Goal: Check status: Check status

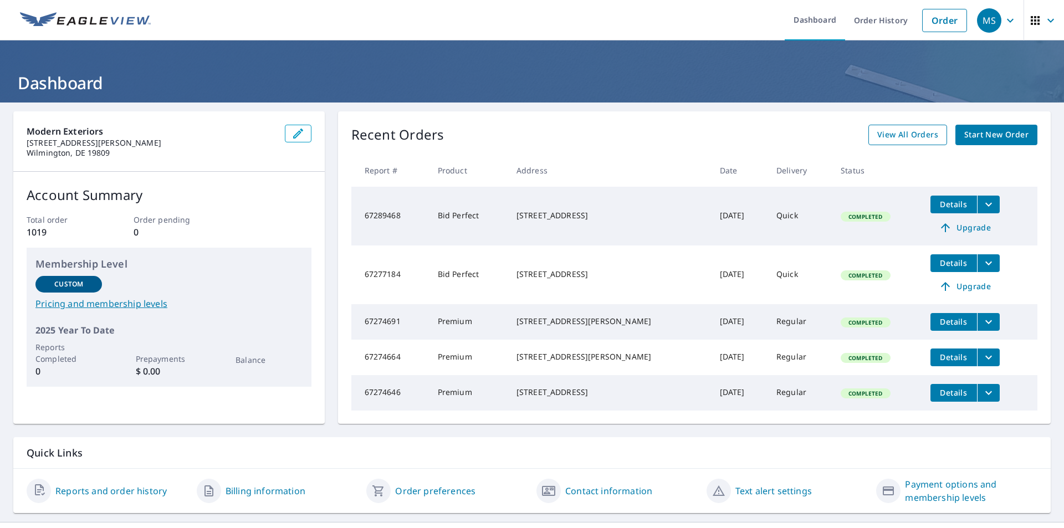
click at [900, 138] on span "View All Orders" at bounding box center [907, 135] width 61 height 14
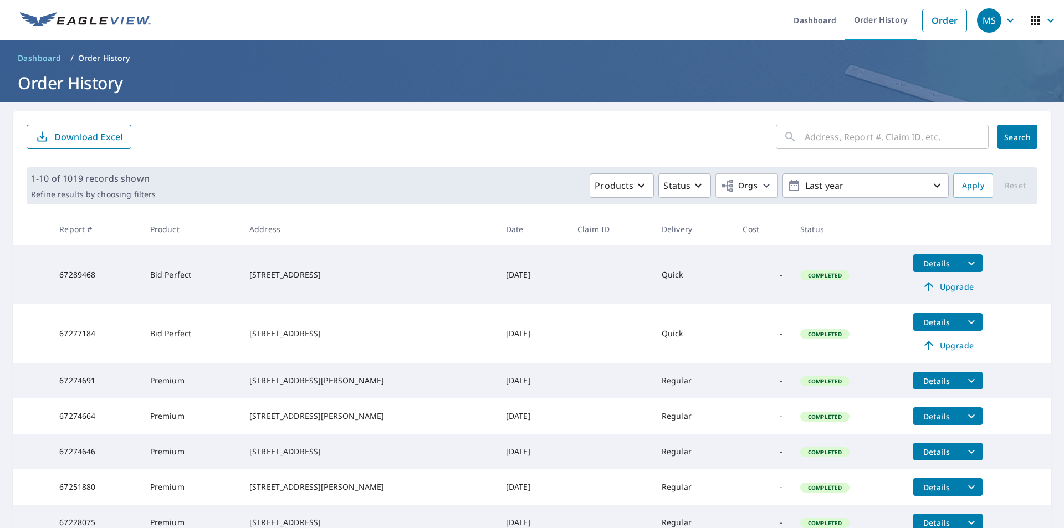
click at [870, 140] on input "text" at bounding box center [896, 136] width 184 height 31
type input "86 boxwood"
click at [1006, 135] on span "Search" at bounding box center [1017, 137] width 22 height 11
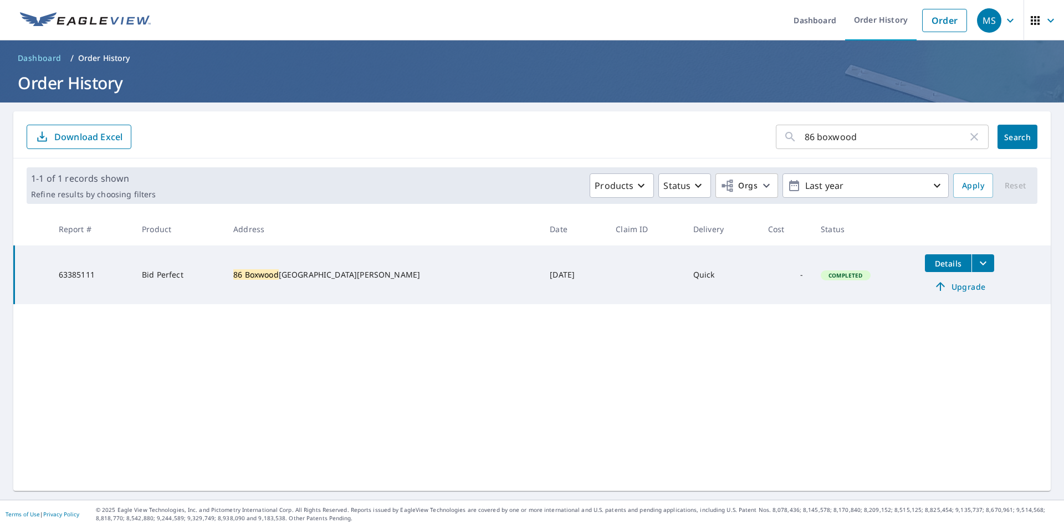
click at [971, 264] on button "filesDropdownBtn-63385111" at bounding box center [982, 263] width 23 height 18
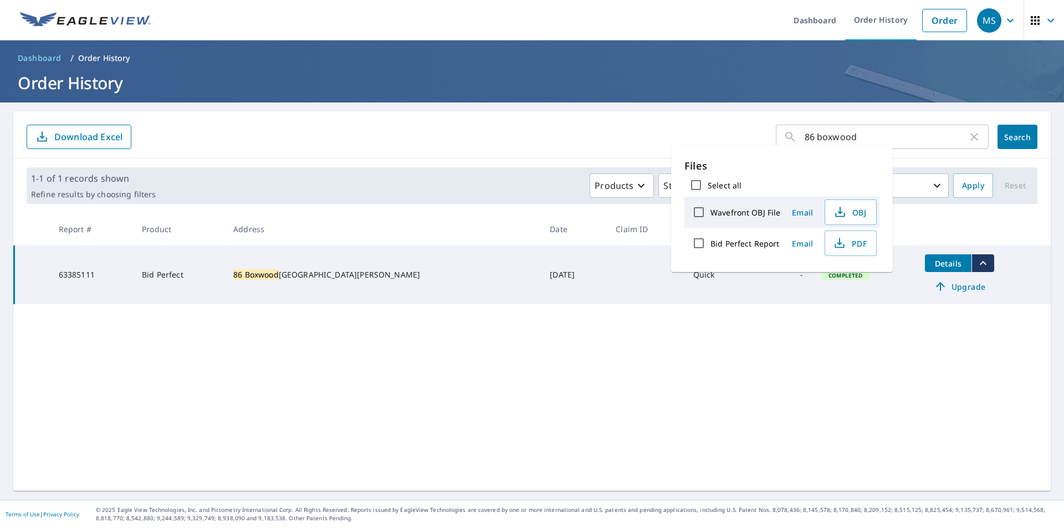
click at [826, 380] on div "86 boxwood ​ Search Download Excel 1-1 of 1 records shown Refine results by cho…" at bounding box center [531, 301] width 1037 height 380
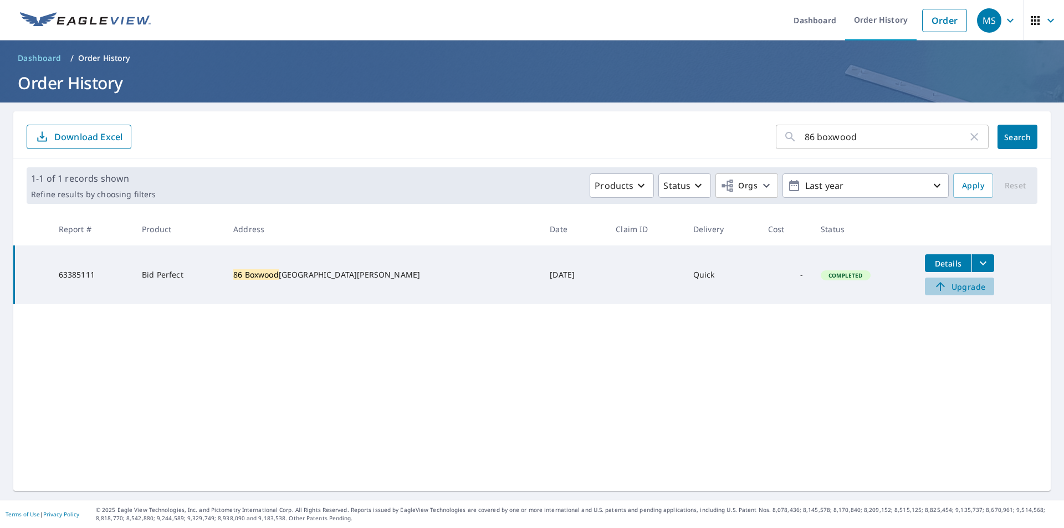
click at [936, 290] on span "Upgrade" at bounding box center [959, 286] width 56 height 13
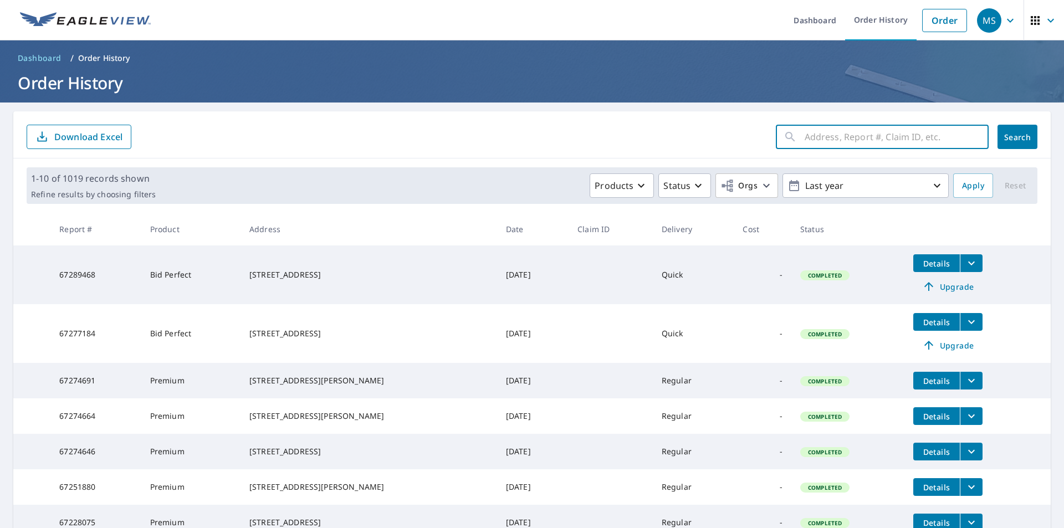
click at [849, 143] on input "text" at bounding box center [896, 136] width 184 height 31
type input "86 boxwood"
click at [1006, 139] on span "Search" at bounding box center [1017, 137] width 22 height 11
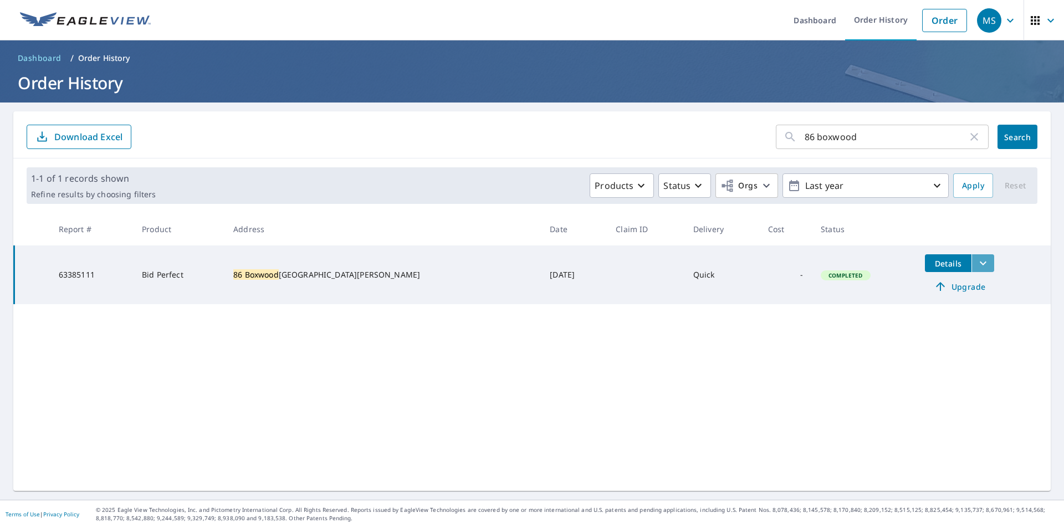
click at [976, 268] on icon "filesDropdownBtn-63385111" at bounding box center [982, 263] width 13 height 13
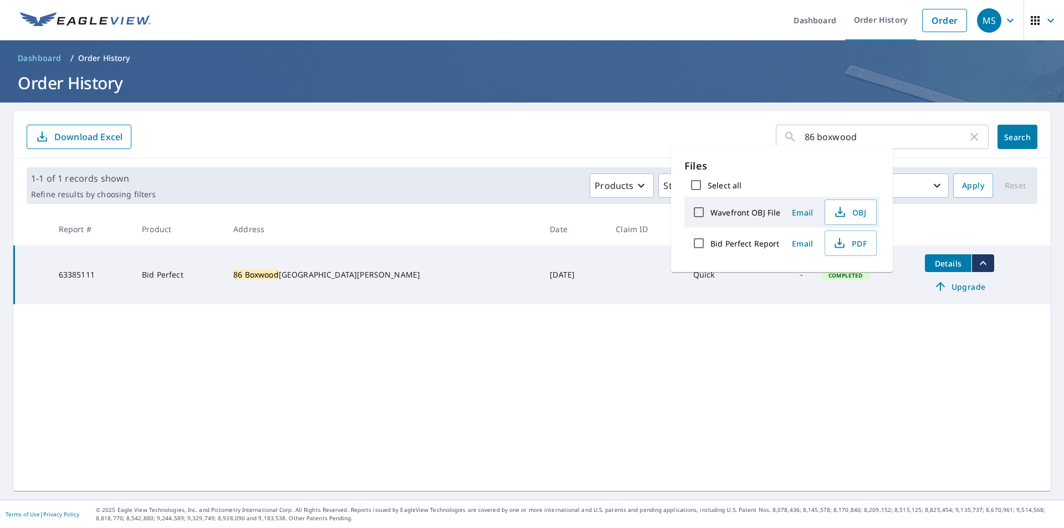
drag, startPoint x: 864, startPoint y: 368, endPoint x: 894, endPoint y: 285, distance: 88.0
click at [864, 365] on div "86 boxwood ​ Search Download Excel 1-1 of 1 records shown Refine results by cho…" at bounding box center [531, 301] width 1037 height 380
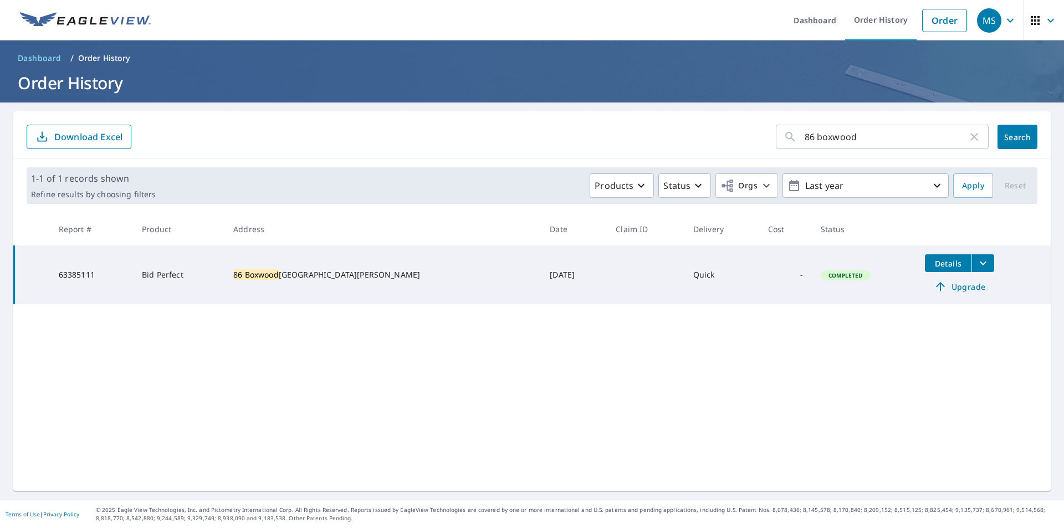
click at [71, 275] on td "63385111" at bounding box center [91, 274] width 83 height 59
click at [579, 440] on div "86 boxwood ​ Search Download Excel 1-1 of 1 records shown Refine results by cho…" at bounding box center [531, 301] width 1037 height 380
click at [931, 261] on span "Details" at bounding box center [947, 263] width 33 height 11
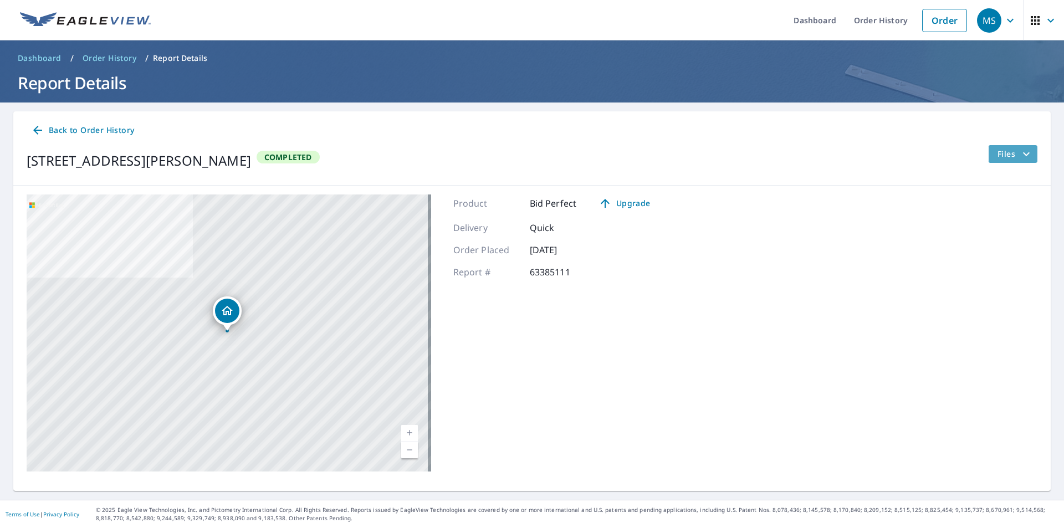
click at [1003, 153] on span "Files" at bounding box center [1014, 153] width 35 height 13
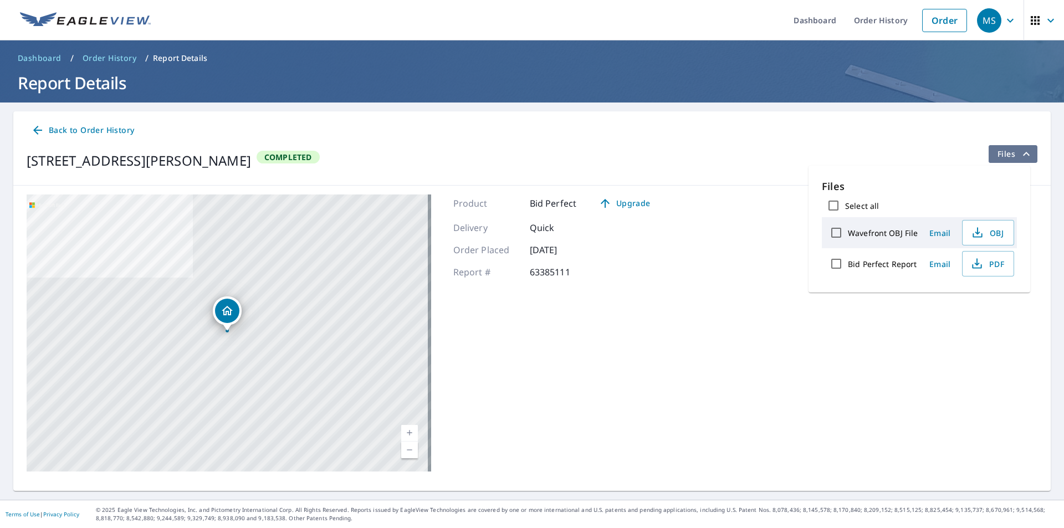
click at [1003, 154] on span "Files" at bounding box center [1014, 153] width 35 height 13
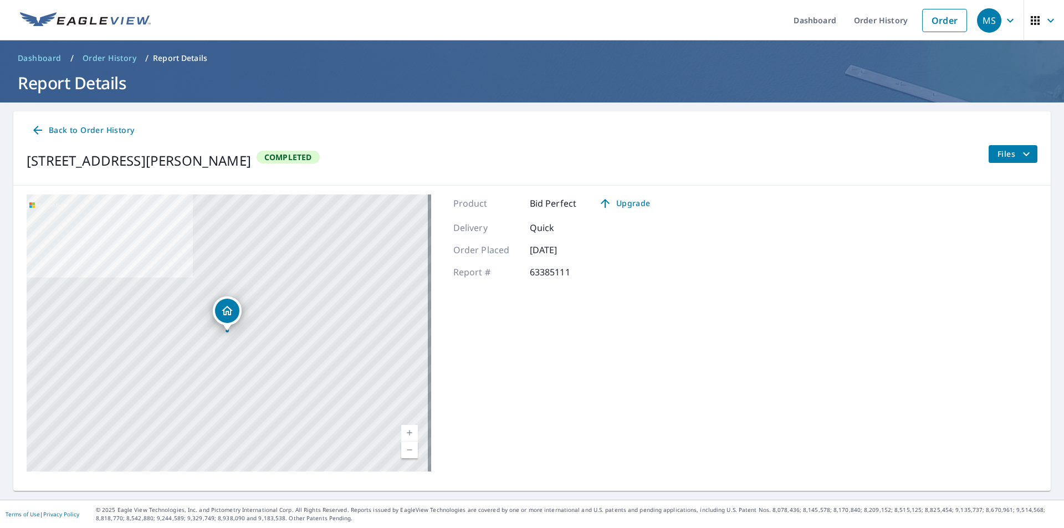
click at [222, 308] on icon "Dropped pin, building 1, Residential property, 86 Boxwood Dr Vineland, NJ 08361" at bounding box center [227, 310] width 13 height 13
click at [223, 311] on div "86 Boxwood Dr Vineland, NJ 08361" at bounding box center [239, 310] width 81 height 19
click at [220, 310] on div "Dropped pin, building 1, Residential property, 86 Boxwood Dr Vineland, NJ 08361" at bounding box center [227, 311] width 24 height 24
click at [187, 309] on icon "Dropped pin, building 1, Residential property, 86 Boxwood Dr Vineland, NJ 08361" at bounding box center [181, 310] width 11 height 9
click at [41, 129] on icon at bounding box center [37, 130] width 13 height 13
